Goal: Register for event/course

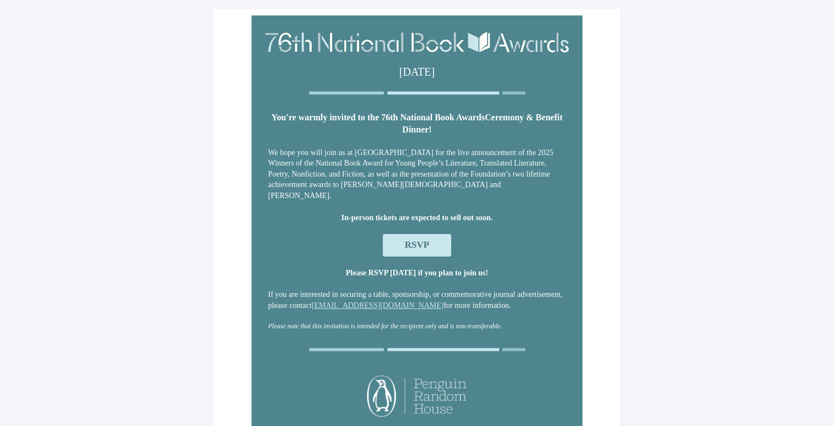
click at [412, 246] on span "RSVP" at bounding box center [417, 245] width 24 height 10
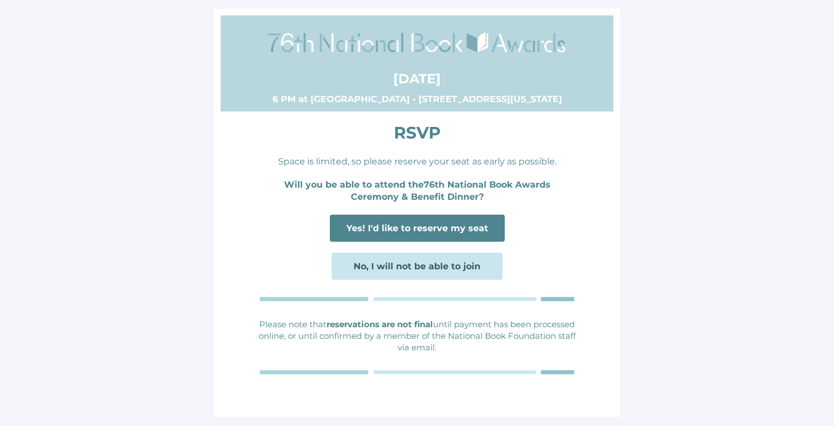
click at [413, 231] on span "Yes! I'd like to reserve my seat" at bounding box center [418, 228] width 142 height 10
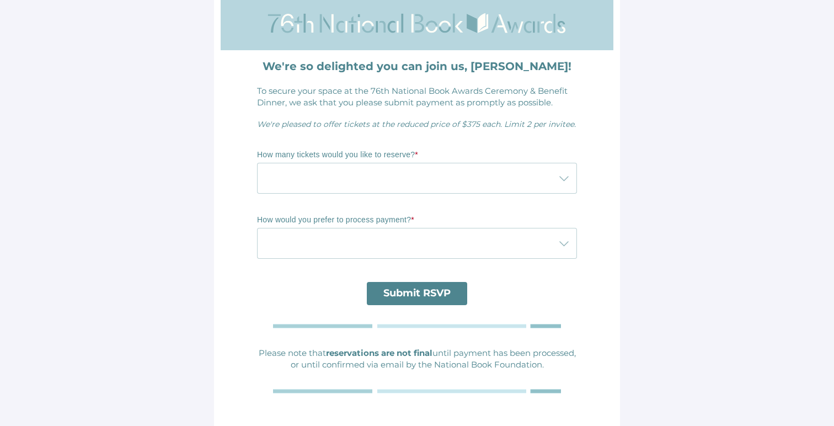
scroll to position [37, 0]
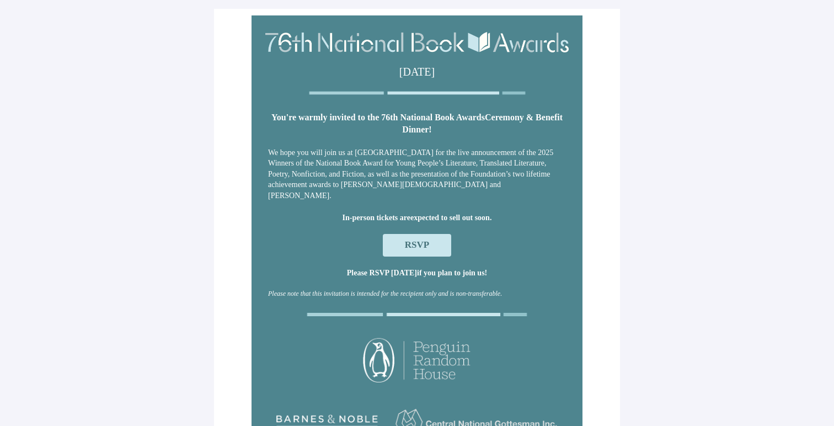
click at [425, 246] on span "RSVP" at bounding box center [417, 245] width 24 height 10
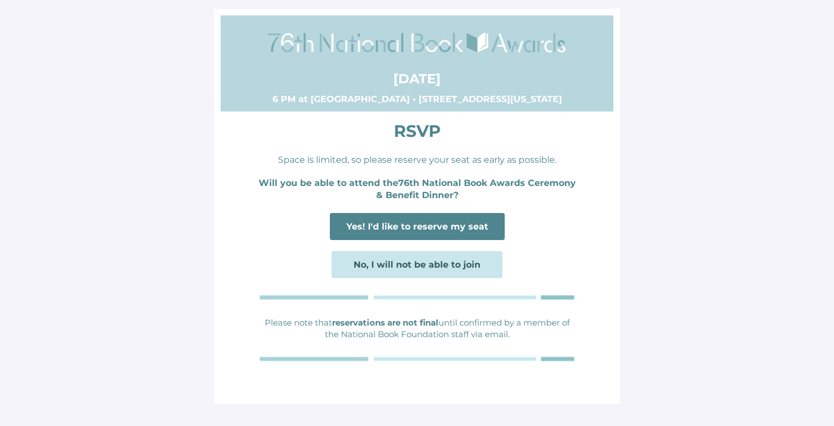
click at [423, 230] on span "Yes! I'd like to reserve my seat" at bounding box center [418, 226] width 142 height 10
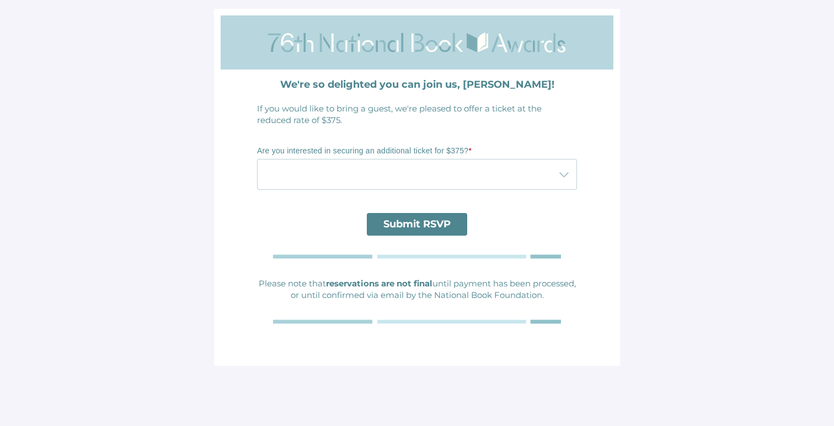
click at [407, 178] on div at bounding box center [406, 174] width 298 height 31
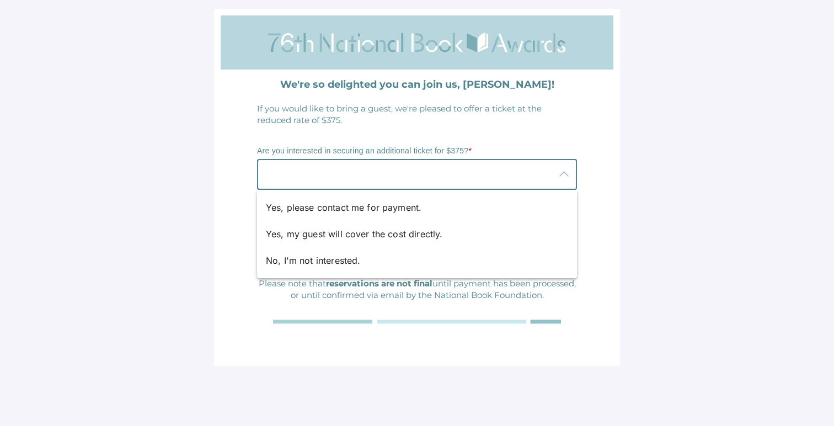
click at [400, 134] on td "Are you interested in securing an additional ticket for $375? *" at bounding box center [417, 169] width 331 height 76
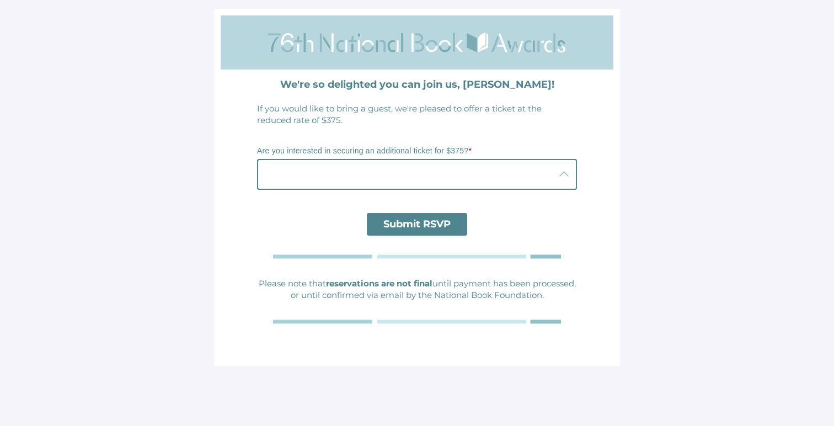
click at [418, 182] on div at bounding box center [406, 174] width 298 height 31
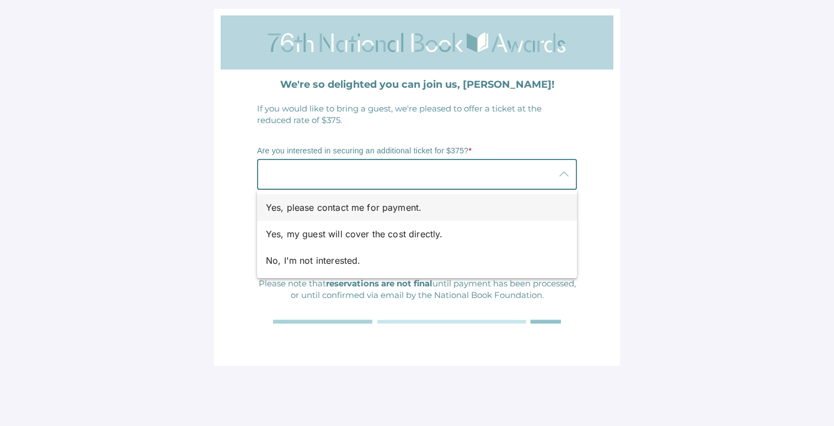
click at [384, 208] on div "Yes, please contact me for payment." at bounding box center [413, 207] width 294 height 13
type input "Yes, please contact me for payment."
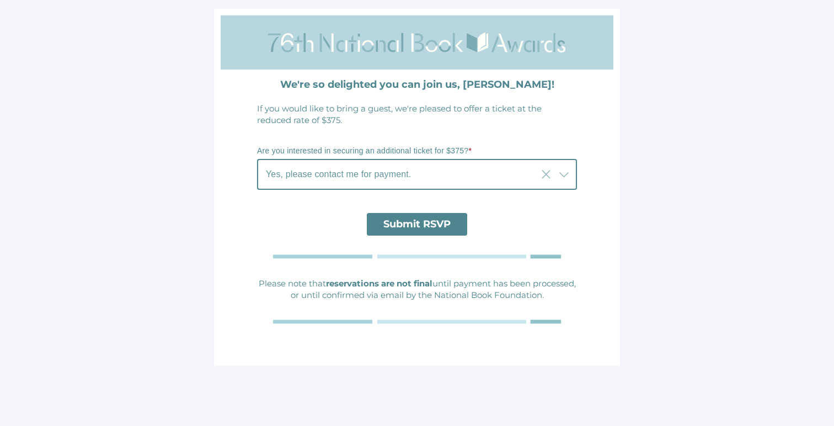
click at [407, 222] on span "Submit RSVP" at bounding box center [417, 224] width 67 height 12
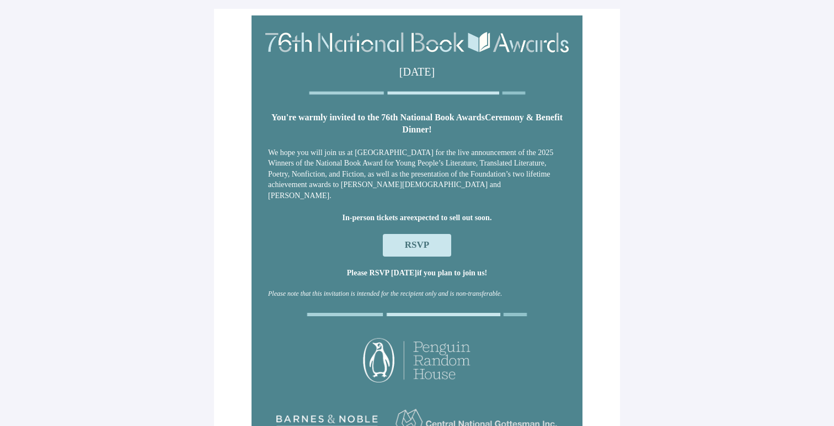
click at [407, 250] on span "RSVP" at bounding box center [417, 245] width 24 height 10
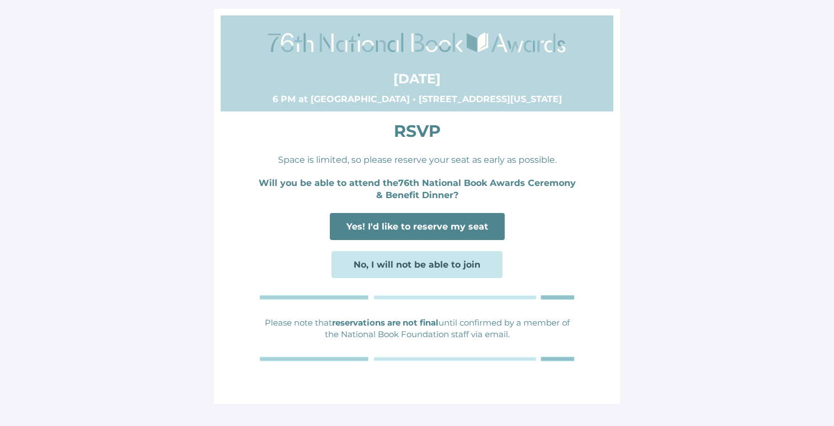
click at [404, 226] on span "Yes! I'd like to reserve my seat" at bounding box center [418, 226] width 142 height 10
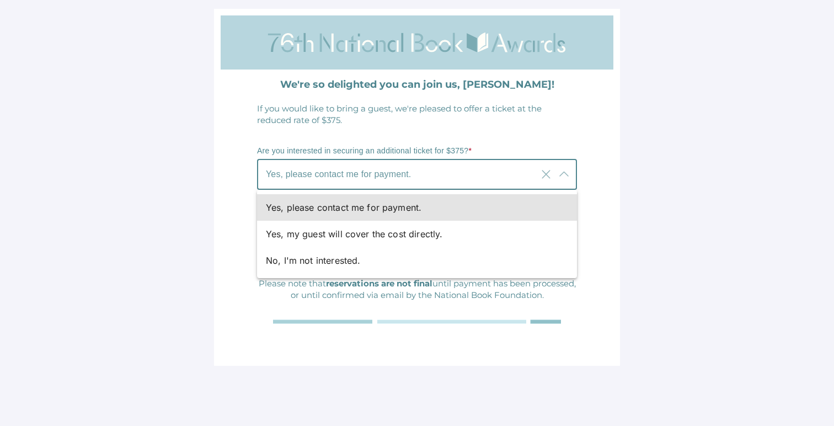
click at [384, 173] on span "Yes, please contact me for payment." at bounding box center [338, 174] width 145 height 13
click at [383, 130] on td "If you would like to bring a guest, we're pleased to offer a ticket at the redu…" at bounding box center [417, 114] width 331 height 34
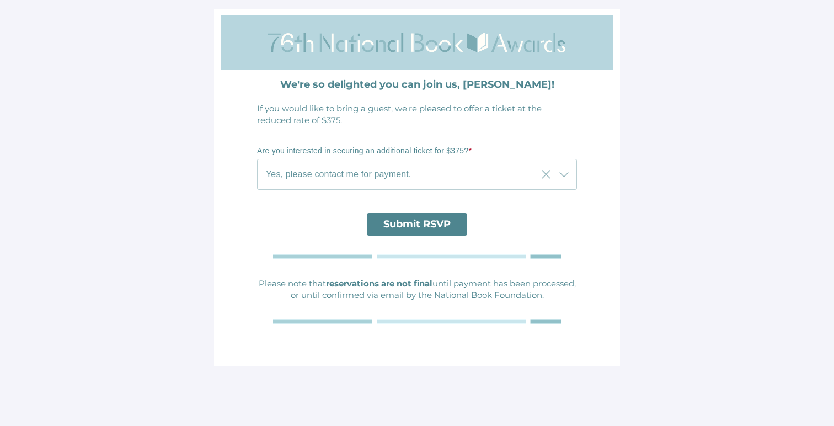
click at [373, 178] on span "Yes, please contact me for payment." at bounding box center [338, 174] width 145 height 13
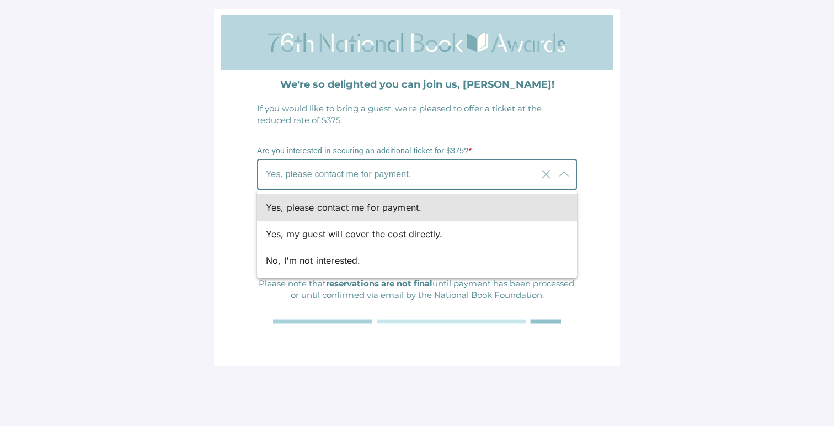
click at [372, 130] on td "If you would like to bring a guest, we're pleased to offer a ticket at the redu…" at bounding box center [417, 114] width 331 height 34
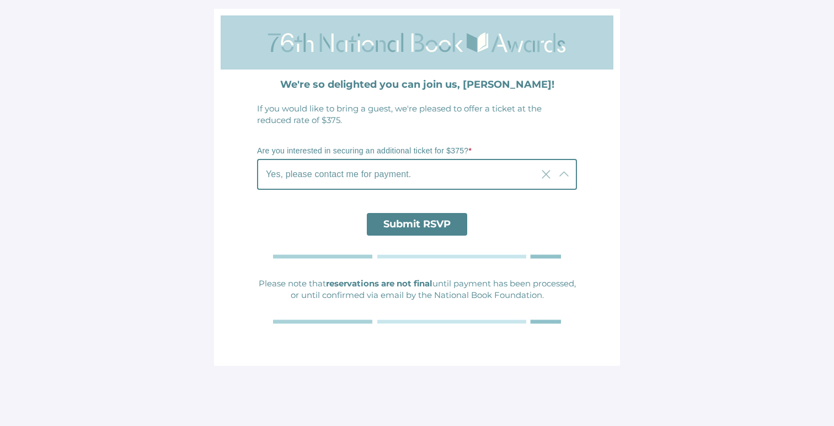
click at [426, 167] on div "Yes, please contact me for payment. Yes, please contact me for payment." at bounding box center [397, 174] width 280 height 31
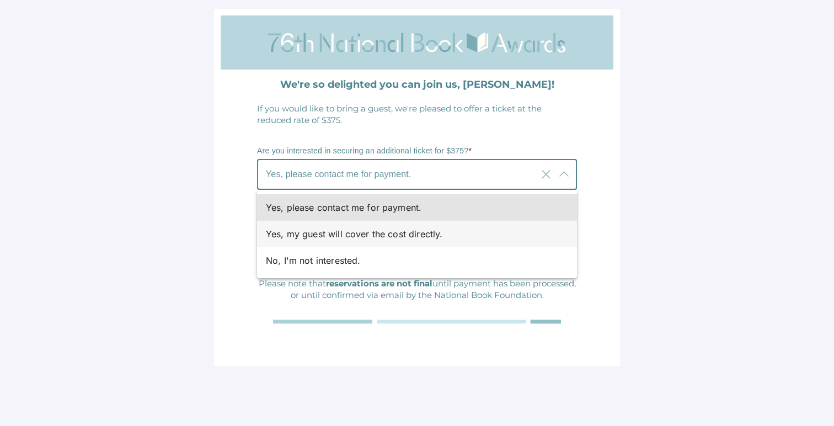
click at [404, 236] on div "Yes, my guest will cover the cost directly." at bounding box center [413, 233] width 294 height 13
type input "Yes, my guest will cover the cost directly."
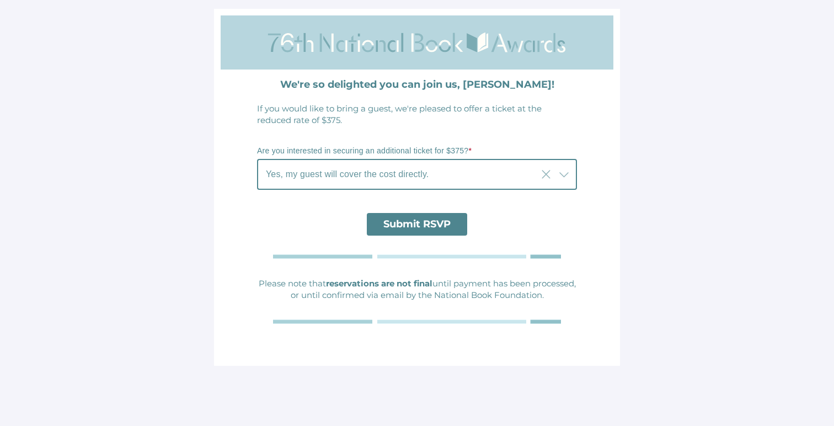
click at [405, 227] on span "Submit RSVP" at bounding box center [417, 224] width 67 height 12
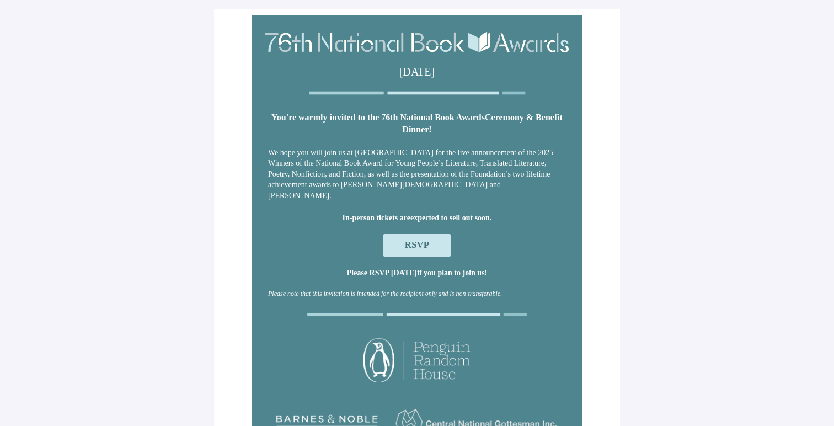
click at [406, 242] on span "RSVP" at bounding box center [417, 245] width 24 height 10
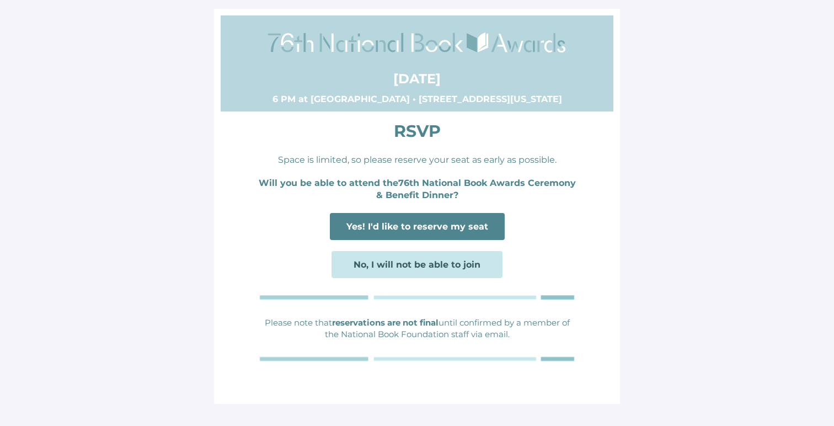
click at [406, 227] on span "Yes! I'd like to reserve my seat" at bounding box center [418, 226] width 142 height 10
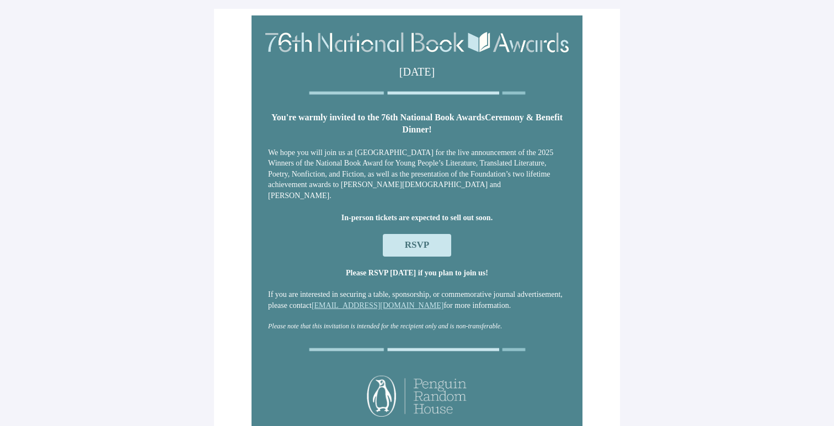
click at [417, 244] on span "RSVP" at bounding box center [417, 245] width 24 height 10
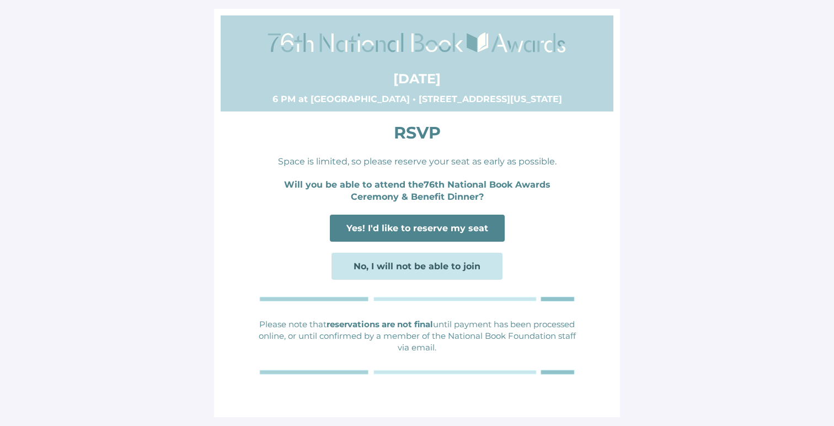
click at [413, 238] on span "Yes! I'd like to reserve my seat" at bounding box center [417, 228] width 175 height 27
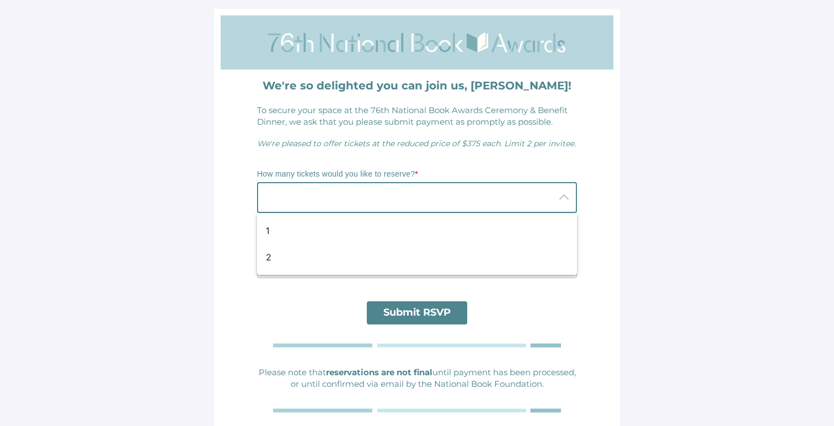
click at [401, 205] on div at bounding box center [406, 197] width 298 height 31
click at [374, 263] on div "2" at bounding box center [413, 257] width 294 height 13
type input "2"
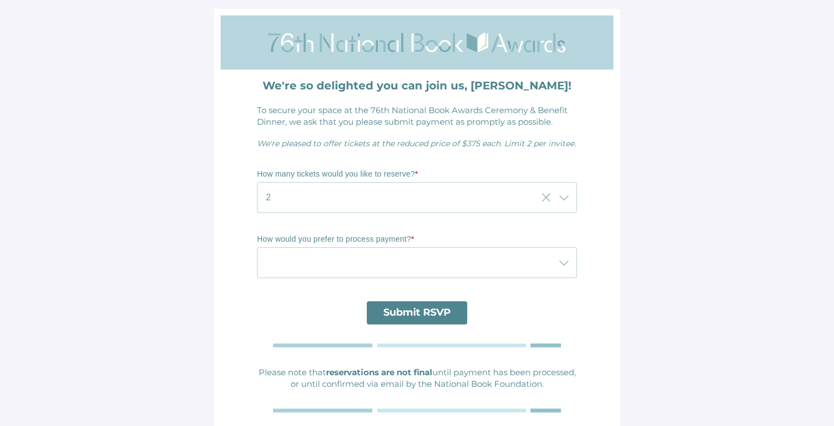
click at [362, 165] on div "How many tickets would you like to reserve? * 2 2 How would you prefer to proce…" at bounding box center [417, 225] width 320 height 130
click at [341, 259] on div at bounding box center [406, 262] width 298 height 31
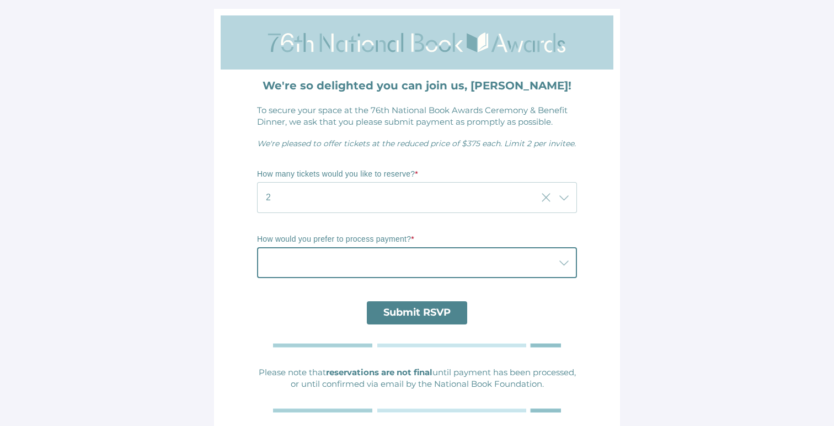
click at [414, 197] on div "2 2" at bounding box center [397, 197] width 280 height 31
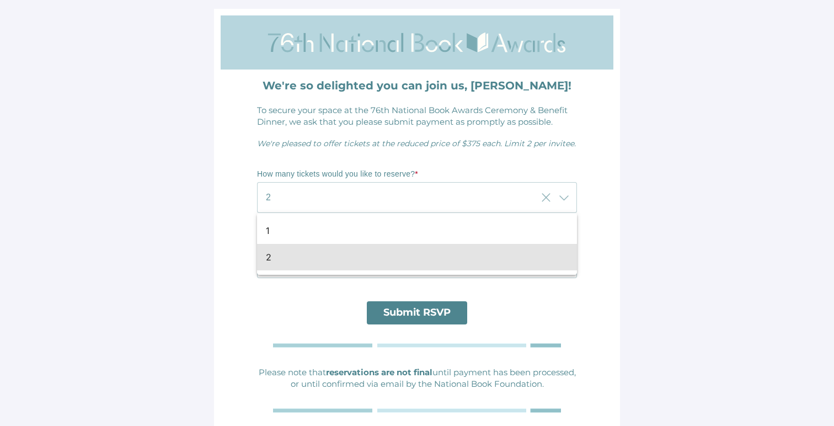
click at [426, 162] on div "How many tickets would you like to reserve? * 2 2 How would you prefer to proce…" at bounding box center [417, 225] width 320 height 130
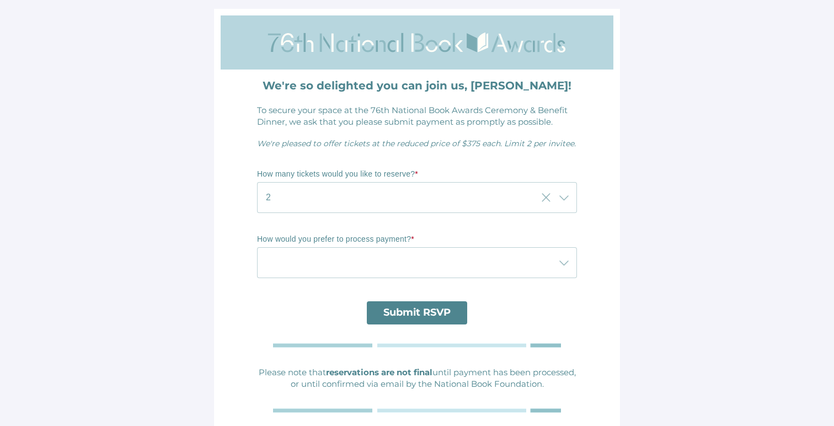
click at [402, 264] on div at bounding box center [406, 262] width 298 height 31
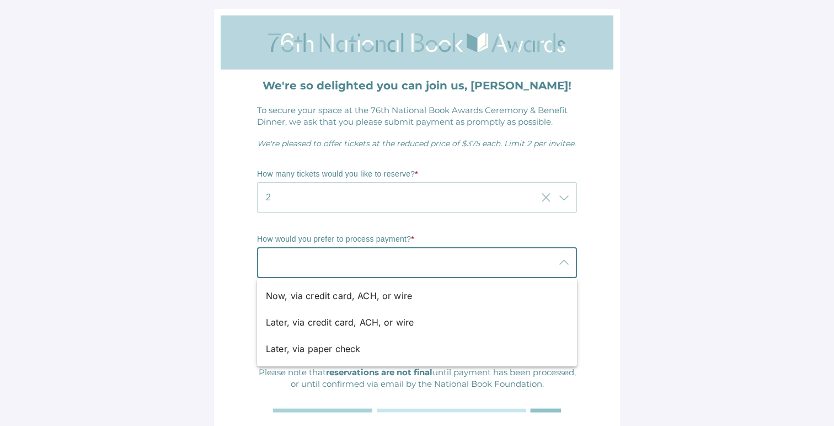
click at [398, 235] on p "How would you prefer to process payment? *" at bounding box center [417, 239] width 320 height 11
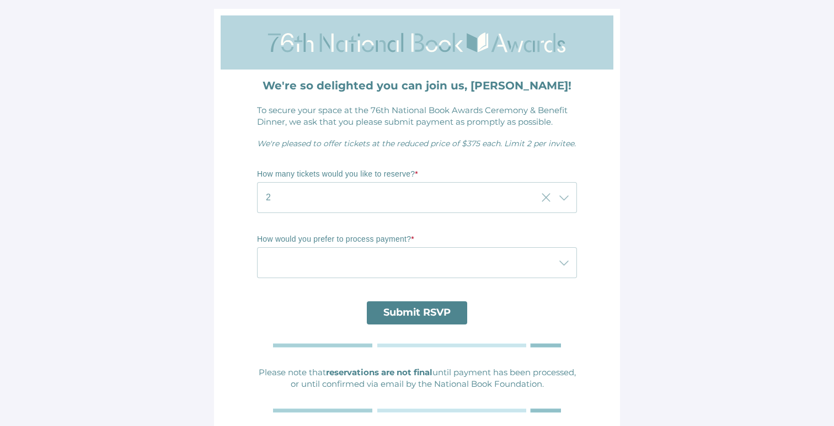
click at [327, 53] on img at bounding box center [417, 42] width 320 height 43
click at [385, 265] on div at bounding box center [406, 262] width 298 height 31
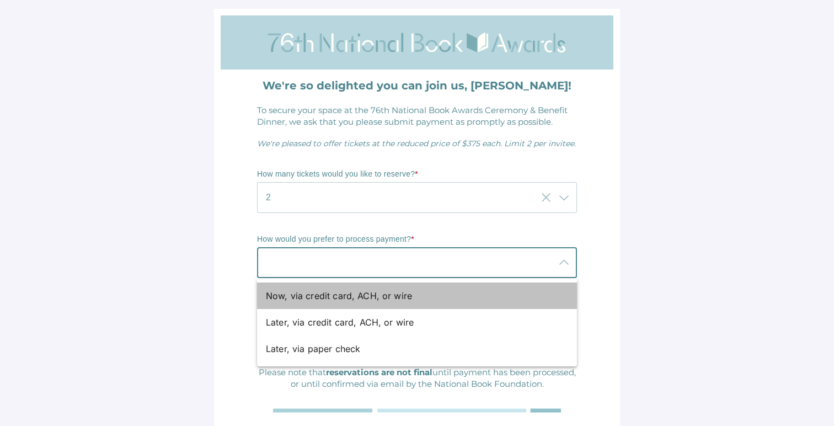
click at [371, 292] on div "Now, via credit card, ACH, or wire" at bounding box center [413, 295] width 294 height 13
type input "Now, via credit card, ACH, or wire"
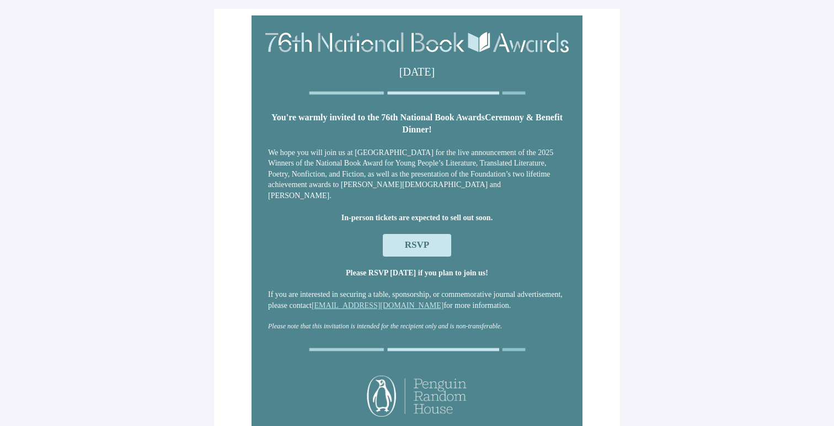
click at [408, 246] on span "RSVP" at bounding box center [417, 245] width 24 height 10
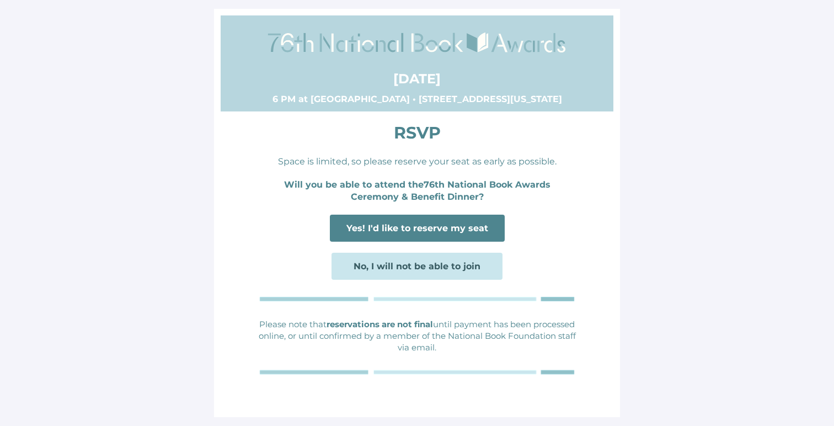
click at [390, 227] on span "Yes! I'd like to reserve my seat" at bounding box center [418, 228] width 142 height 10
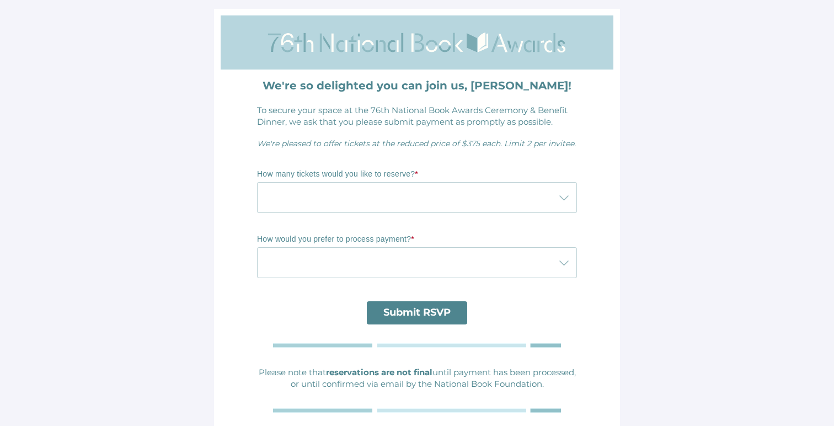
scroll to position [1, 0]
